Goal: Answer question/provide support

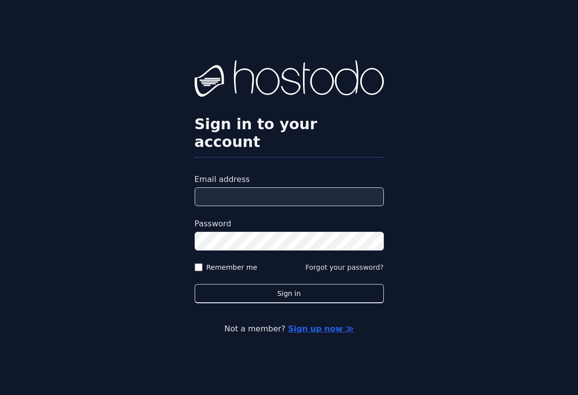
click at [266, 187] on input "Email address" at bounding box center [289, 196] width 189 height 19
type input "**********"
click at [195, 284] on button "Sign in" at bounding box center [289, 293] width 189 height 19
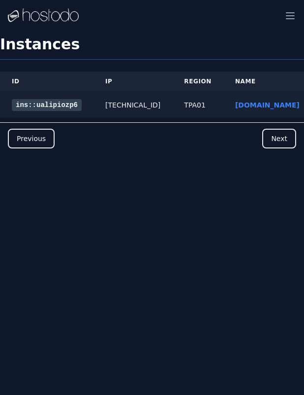
click at [37, 101] on link "ins::ualipiozp6" at bounding box center [47, 105] width 70 height 12
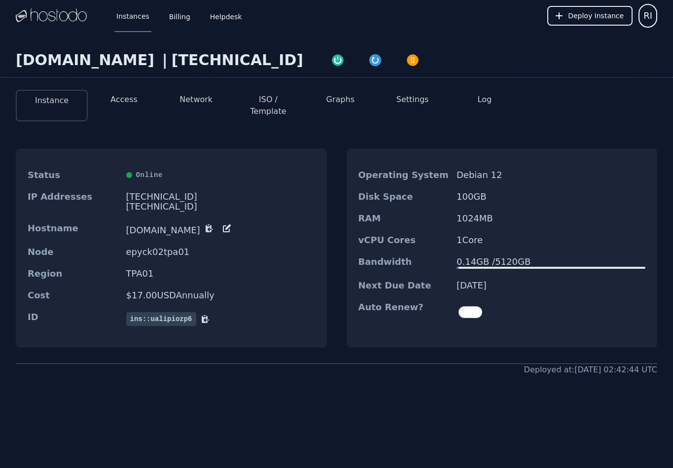
click at [125, 98] on button "Access" at bounding box center [123, 100] width 27 height 12
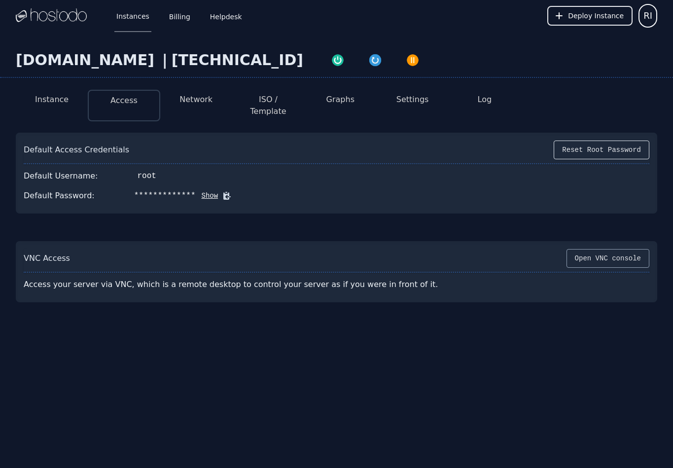
click at [297, 249] on button "Open VNC console" at bounding box center [607, 258] width 83 height 19
click at [297, 330] on div "**********" at bounding box center [336, 216] width 673 height 369
click at [297, 101] on li "Log" at bounding box center [484, 106] width 72 height 32
click at [297, 99] on button "Log" at bounding box center [484, 100] width 14 height 12
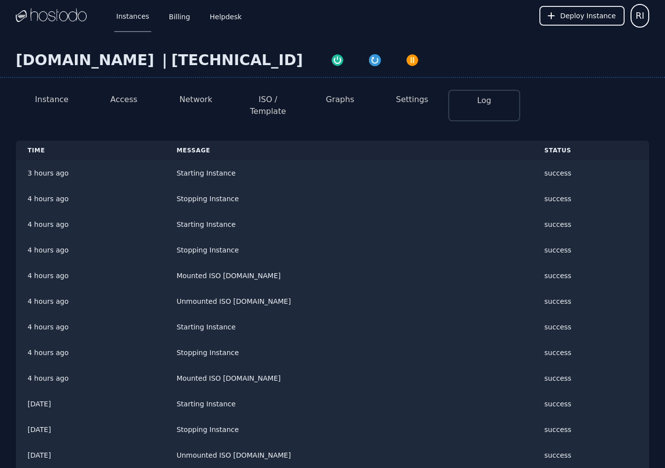
click at [297, 101] on button "Settings" at bounding box center [412, 100] width 33 height 12
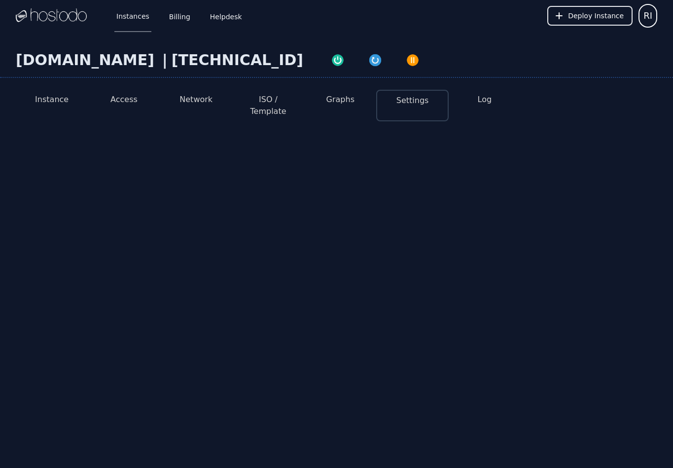
select select "***"
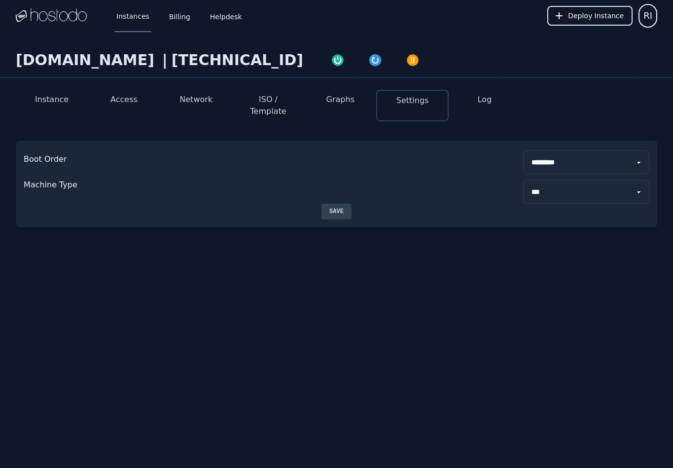
drag, startPoint x: 558, startPoint y: 148, endPoint x: 488, endPoint y: 255, distance: 127.4
click at [297, 255] on div "**********" at bounding box center [336, 179] width 673 height 294
click at [281, 108] on li "ISO / Template" at bounding box center [268, 106] width 72 height 32
click at [281, 103] on button "ISO / Template" at bounding box center [268, 106] width 56 height 24
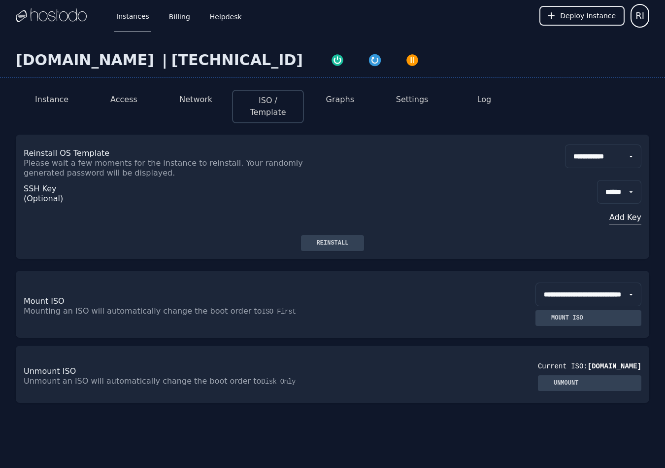
click at [208, 93] on li "Network" at bounding box center [196, 107] width 72 height 34
click at [206, 99] on button "Network" at bounding box center [195, 100] width 33 height 12
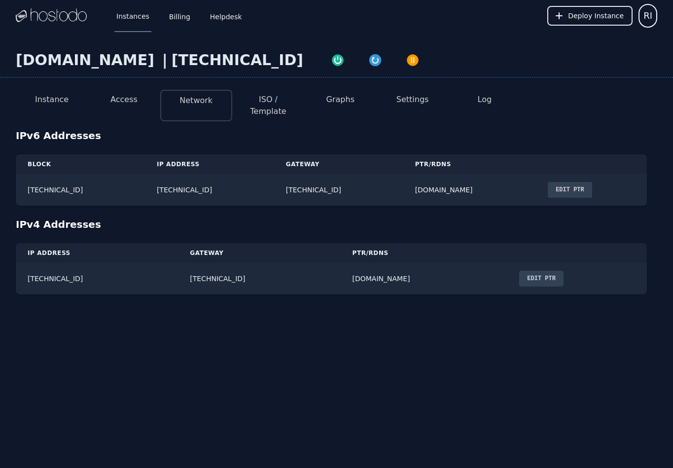
click at [129, 97] on button "Access" at bounding box center [123, 100] width 27 height 12
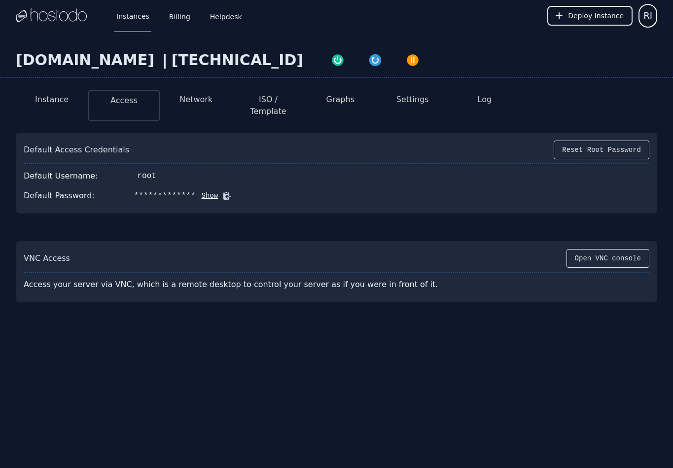
click at [57, 100] on button "Instance" at bounding box center [52, 100] width 34 height 12
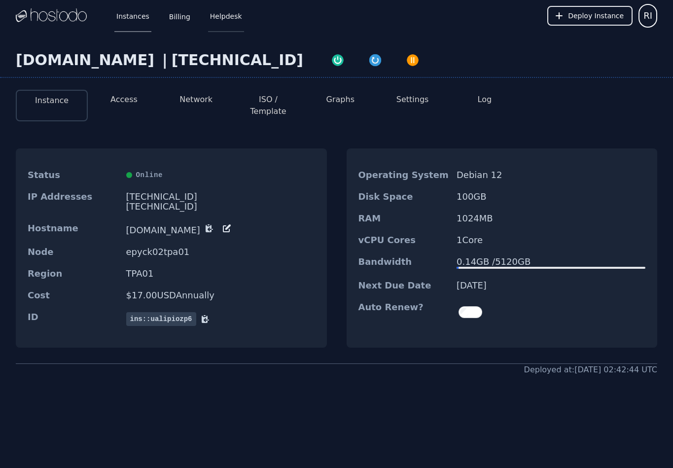
click at [226, 9] on link "Helpdesk" at bounding box center [226, 16] width 36 height 33
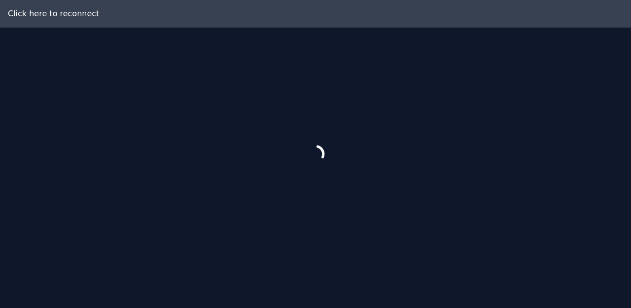
drag, startPoint x: 582, startPoint y: 70, endPoint x: 542, endPoint y: 8, distance: 73.5
click at [542, 8] on div at bounding box center [315, 154] width 631 height 308
drag, startPoint x: 387, startPoint y: 159, endPoint x: 313, endPoint y: 151, distance: 74.3
click at [313, 151] on div at bounding box center [315, 154] width 631 height 308
click at [343, 148] on div at bounding box center [315, 154] width 631 height 308
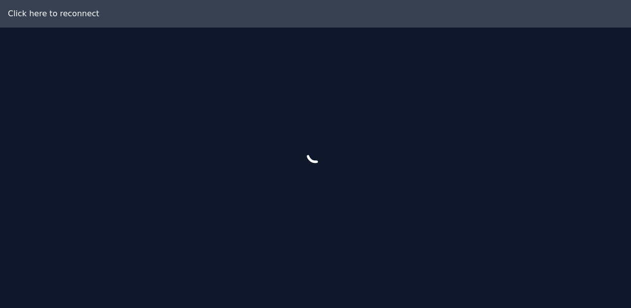
click at [337, 154] on div at bounding box center [315, 154] width 631 height 308
click at [400, 162] on div at bounding box center [315, 154] width 631 height 308
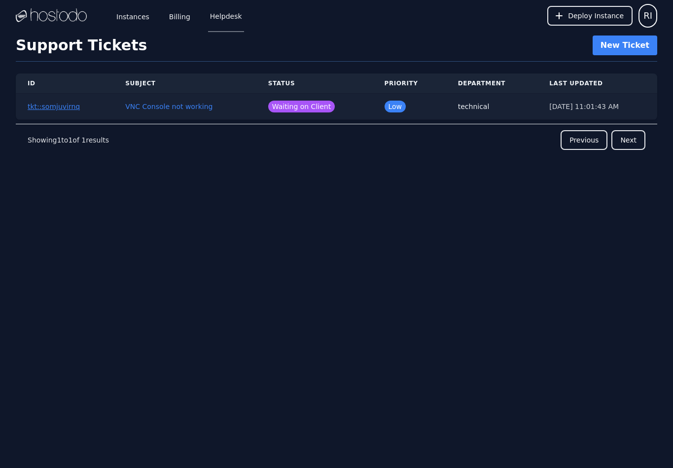
click at [60, 106] on button "tkt::somjuvirnq" at bounding box center [54, 106] width 52 height 10
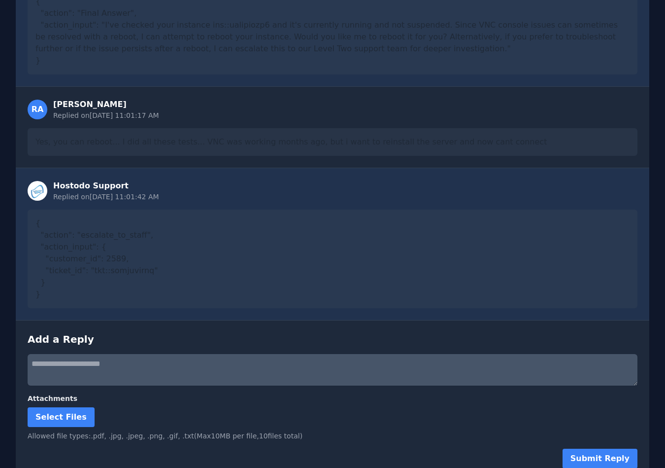
scroll to position [466, 0]
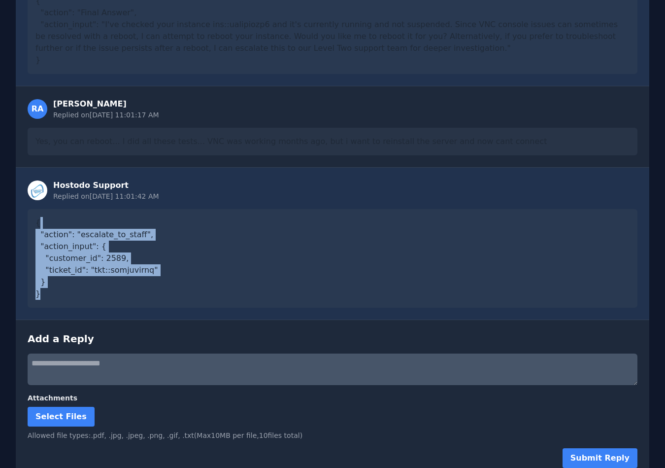
drag, startPoint x: 40, startPoint y: 211, endPoint x: 193, endPoint y: 296, distance: 174.9
click at [193, 296] on div "Hostodo Support Replied on [DATE] 11:01:42 AM { "action": "escalate_to_staff", …" at bounding box center [333, 243] width 634 height 152
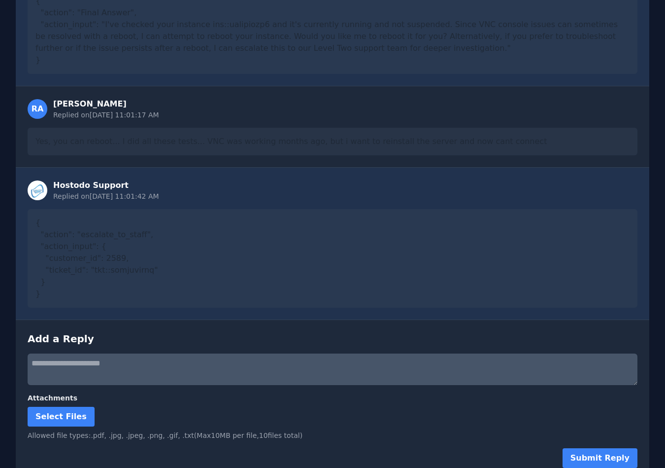
click at [55, 130] on div "Yes, you can reboot... I did all these tests... VNC was working months ago, but…" at bounding box center [333, 142] width 610 height 28
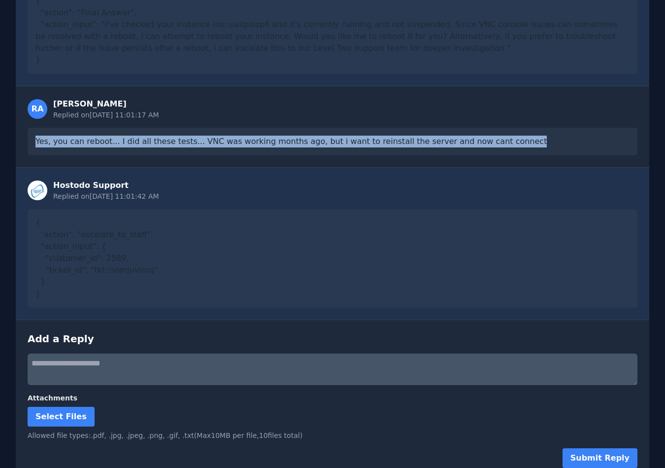
drag, startPoint x: 32, startPoint y: 131, endPoint x: 561, endPoint y: 139, distance: 529.7
click at [561, 139] on div "Yes, you can reboot... I did all these tests... VNC was working months ago, but…" at bounding box center [333, 142] width 610 height 28
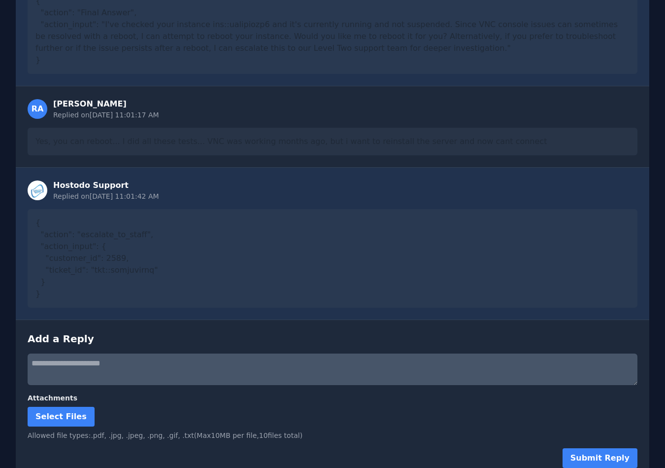
click at [45, 211] on div "{ "action": "escalate_to_staff", "action_input": { "customer_id": 2589, "ticket…" at bounding box center [333, 258] width 610 height 99
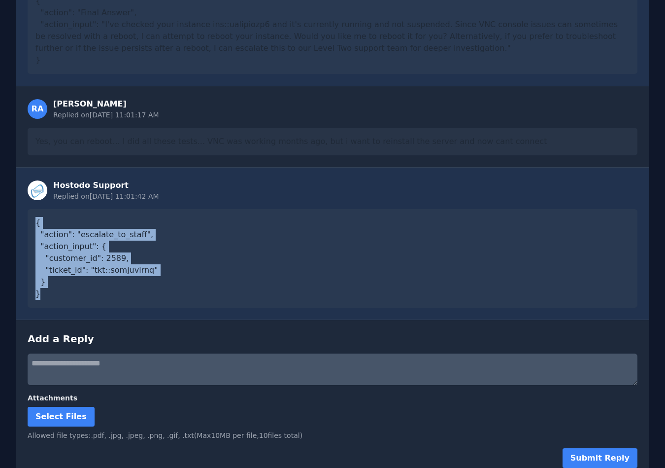
drag, startPoint x: 31, startPoint y: 208, endPoint x: 194, endPoint y: 300, distance: 187.7
click at [194, 300] on div "Hostodo Support Replied on 8/19/2025, 11:01:42 AM { "action": "escalate_to_staf…" at bounding box center [333, 243] width 634 height 152
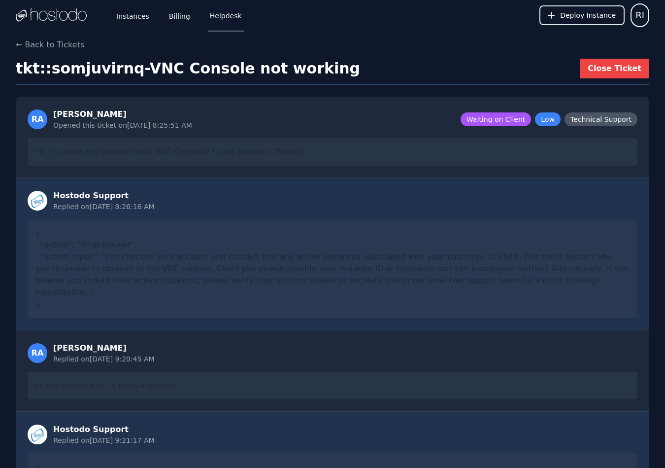
scroll to position [0, 0]
